Goal: Task Accomplishment & Management: Manage account settings

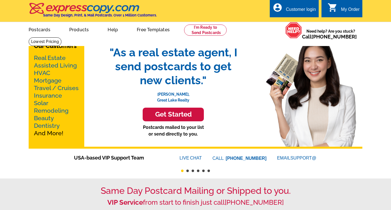
click at [305, 10] on div "Customer login" at bounding box center [301, 11] width 30 height 8
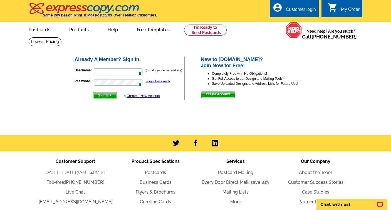
scroll to position [397, 0]
type input "[PERSON_NAME][EMAIL_ADDRESS][DOMAIN_NAME]"
click at [105, 94] on span "Sign In" at bounding box center [105, 95] width 23 height 7
